Goal: Task Accomplishment & Management: Use online tool/utility

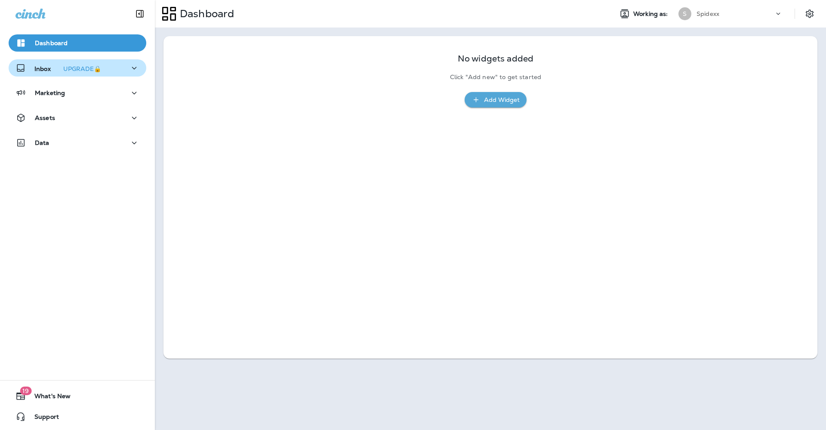
click at [129, 69] on icon "button" at bounding box center [134, 68] width 10 height 11
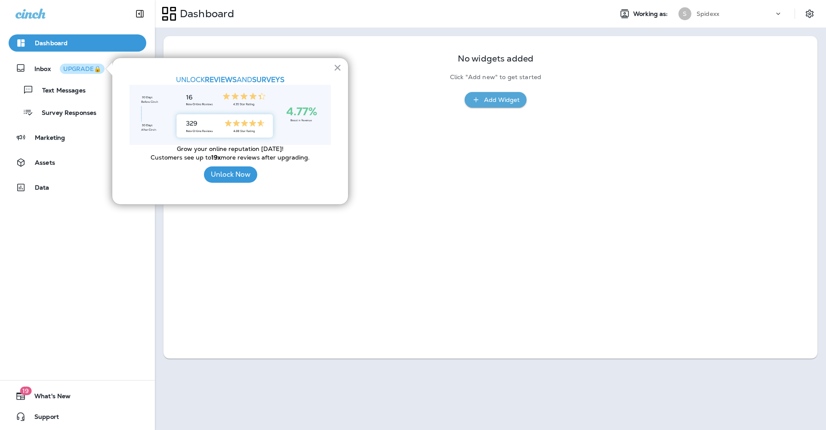
click at [343, 71] on div "× UNLOCK REVIEWS AND SURVEYS Grow your online reputation [DATE]! Customers see …" at bounding box center [230, 131] width 237 height 147
click at [337, 69] on button "×" at bounding box center [338, 68] width 8 height 14
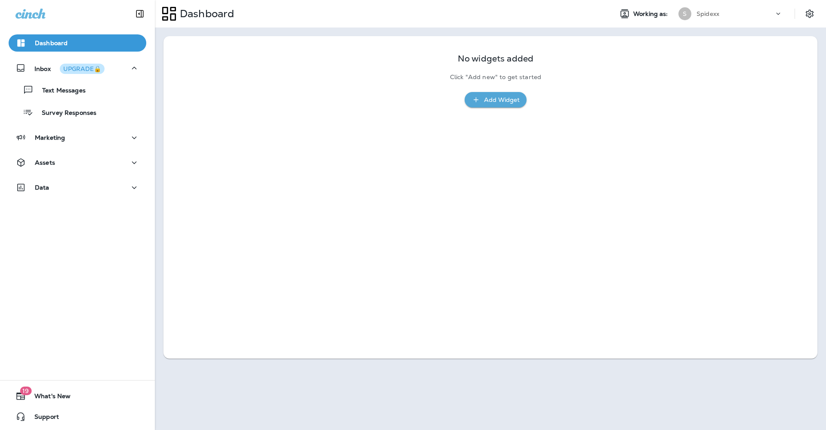
click at [767, 17] on div "Spidexx" at bounding box center [735, 13] width 77 height 13
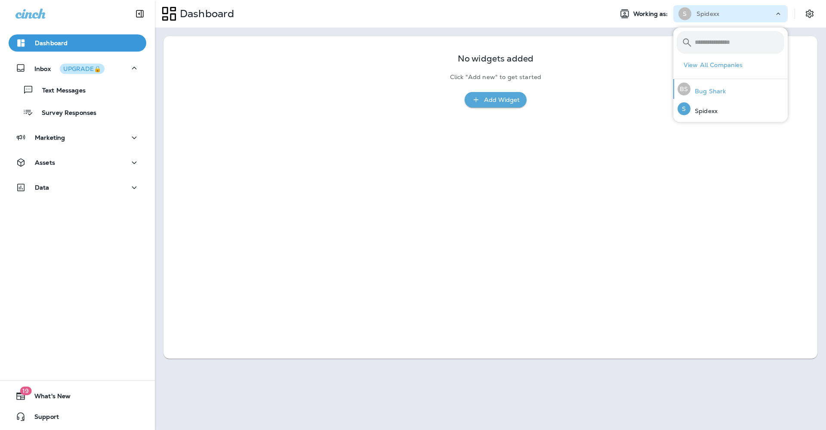
click at [713, 93] on p "Bug Shark" at bounding box center [708, 91] width 35 height 7
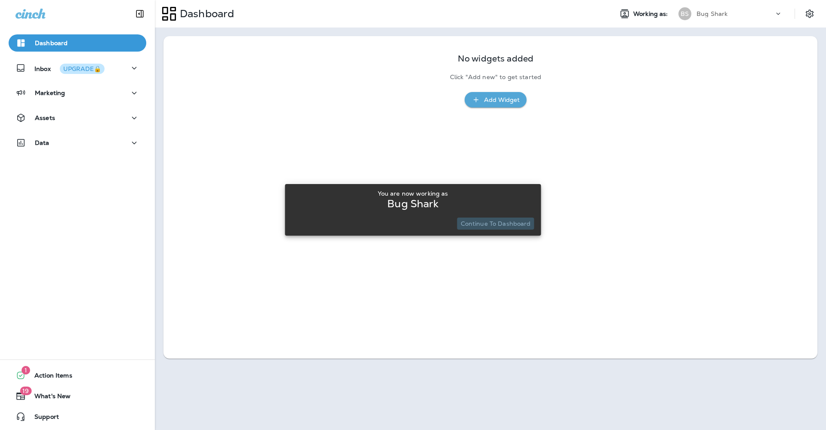
drag, startPoint x: 501, startPoint y: 226, endPoint x: 570, endPoint y: 217, distance: 69.9
click at [501, 226] on p "Continue to Dashboard" at bounding box center [496, 223] width 70 height 7
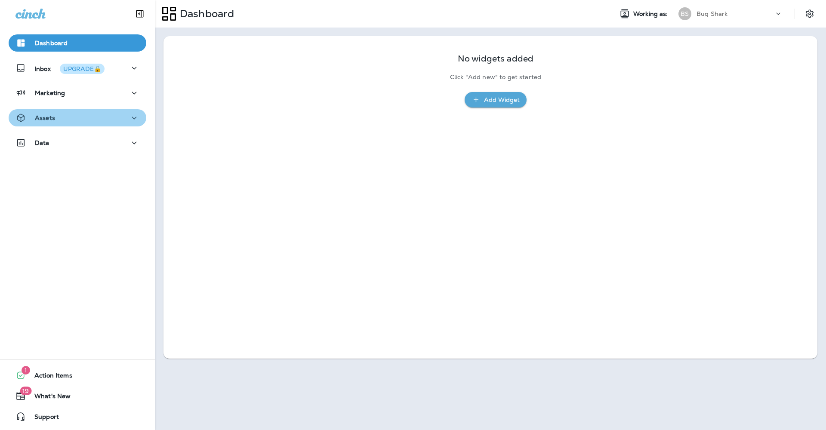
click at [124, 115] on div "Assets" at bounding box center [77, 118] width 124 height 11
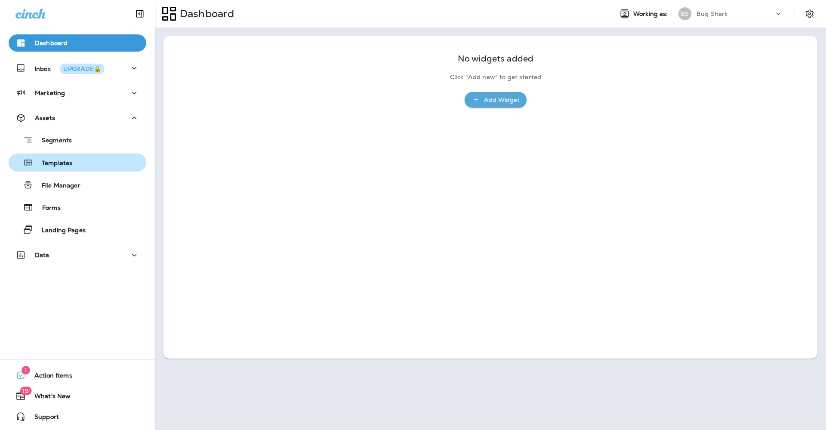
click at [82, 165] on div "Templates" at bounding box center [77, 162] width 131 height 13
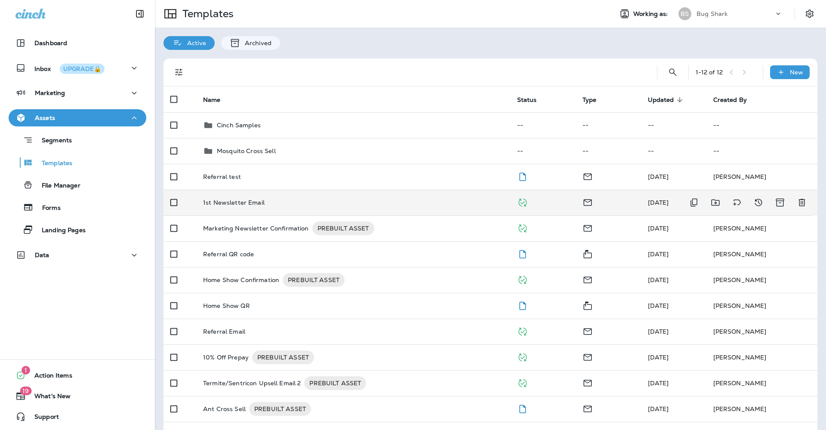
click at [257, 199] on p "1st Newsletter Email" at bounding box center [234, 202] width 62 height 7
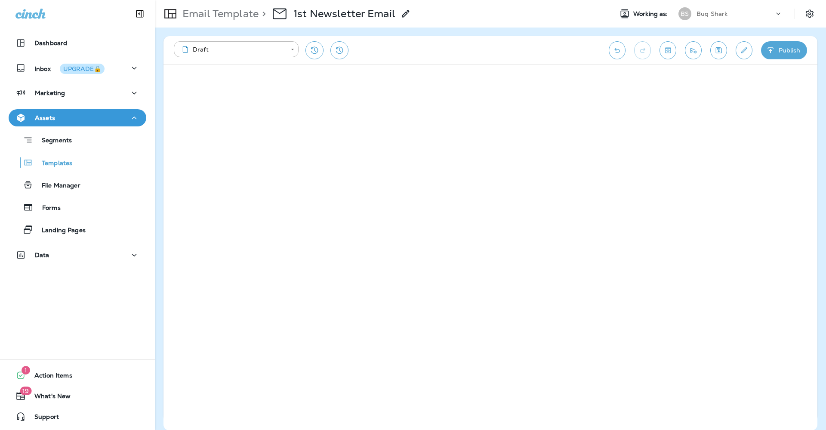
click at [775, 53] on icon "button" at bounding box center [771, 50] width 9 height 9
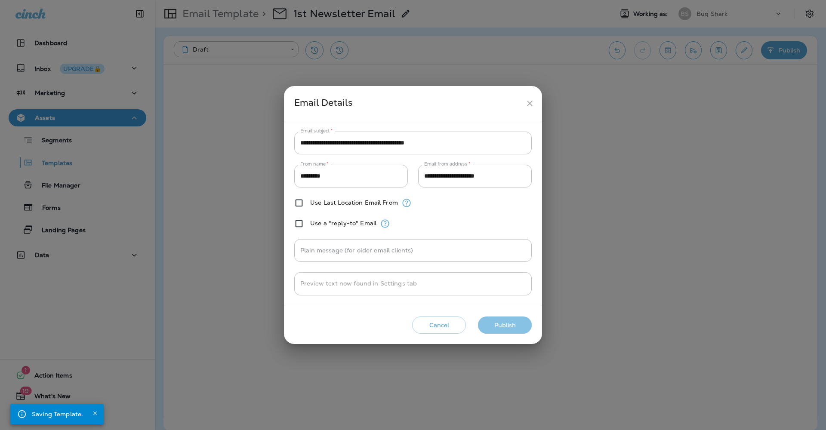
click at [506, 324] on button "Publish" at bounding box center [505, 326] width 54 height 18
